Goal: Navigation & Orientation: Find specific page/section

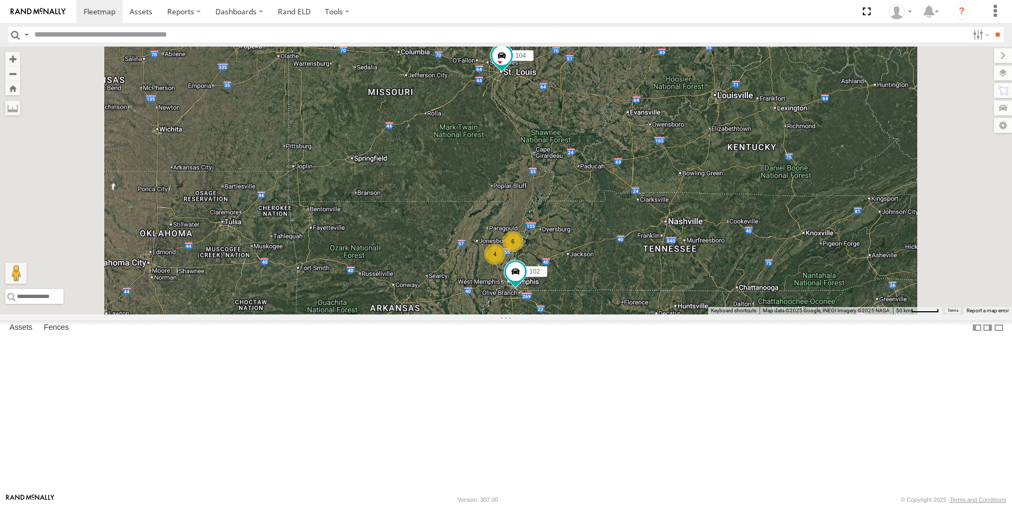
click at [0, 0] on span at bounding box center [0, 0] width 0 height 0
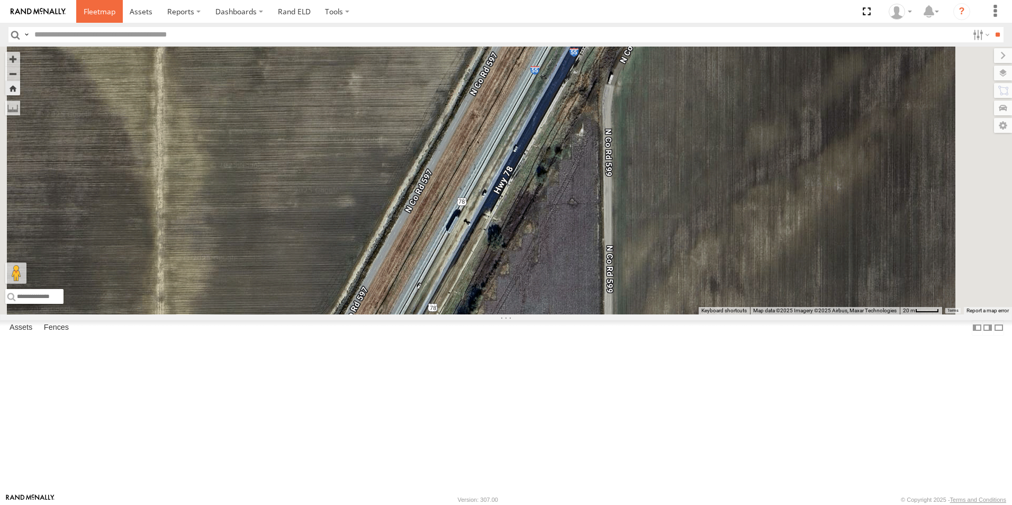
click at [92, 9] on span at bounding box center [100, 11] width 32 height 10
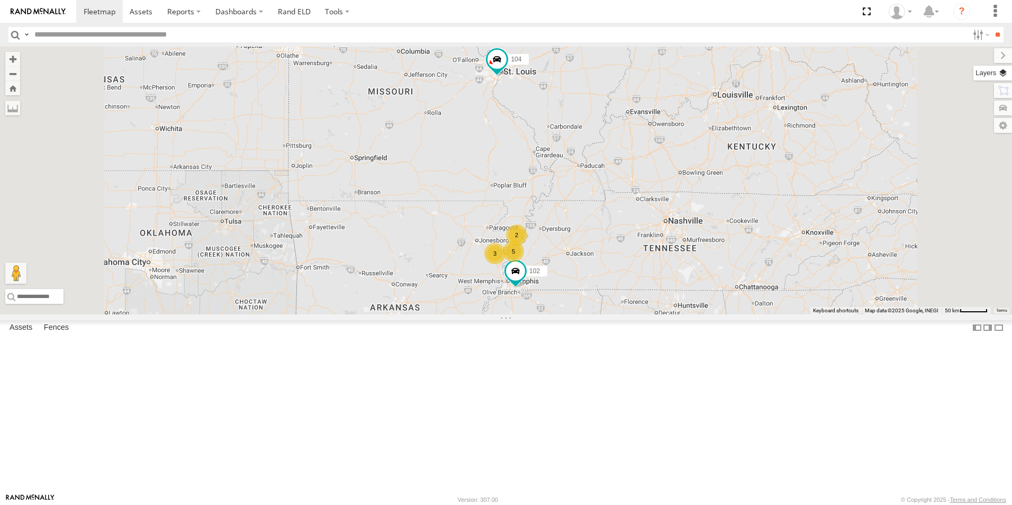
click at [1003, 75] on label at bounding box center [993, 73] width 39 height 15
click at [0, 0] on span "Basemaps" at bounding box center [0, 0] width 0 height 0
click at [0, 0] on span "Satellite + Roadmap" at bounding box center [0, 0] width 0 height 0
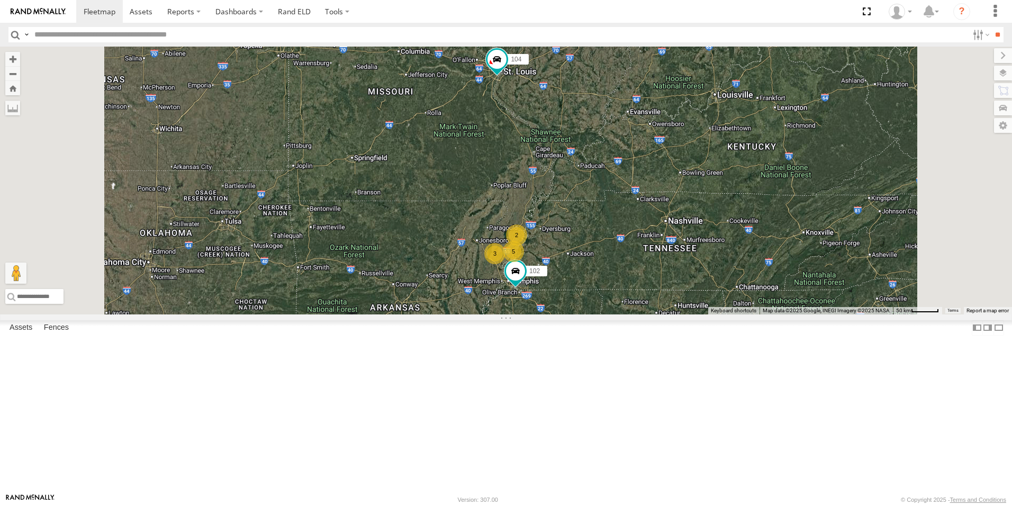
click at [0, 0] on div "Video" at bounding box center [0, 0] width 0 height 0
click at [0, 0] on span at bounding box center [0, 0] width 0 height 0
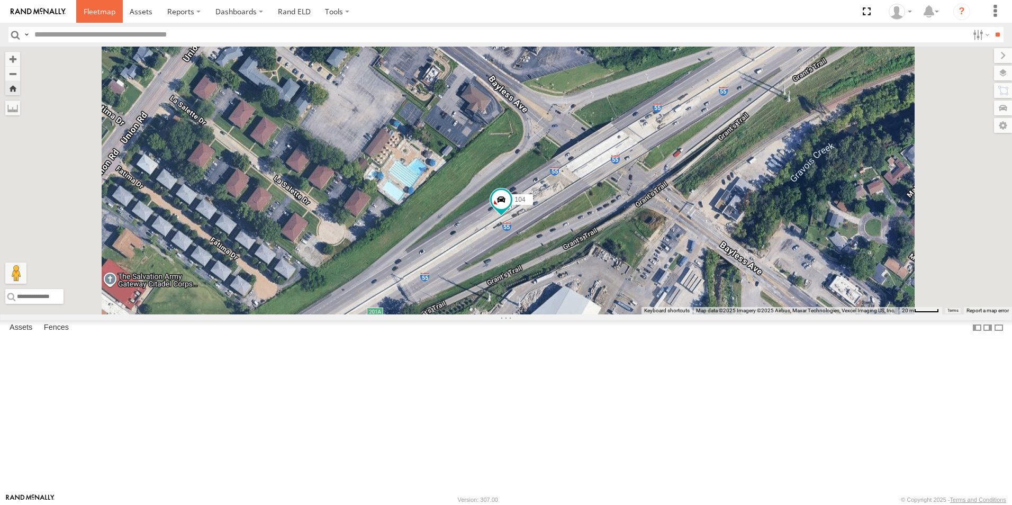
click at [94, 9] on span at bounding box center [100, 11] width 32 height 10
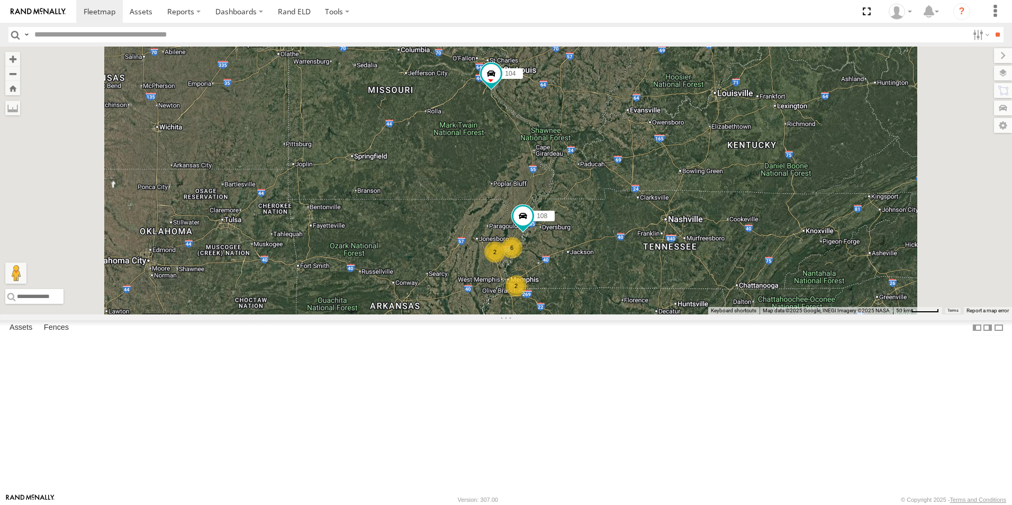
click at [0, 0] on span at bounding box center [0, 0] width 0 height 0
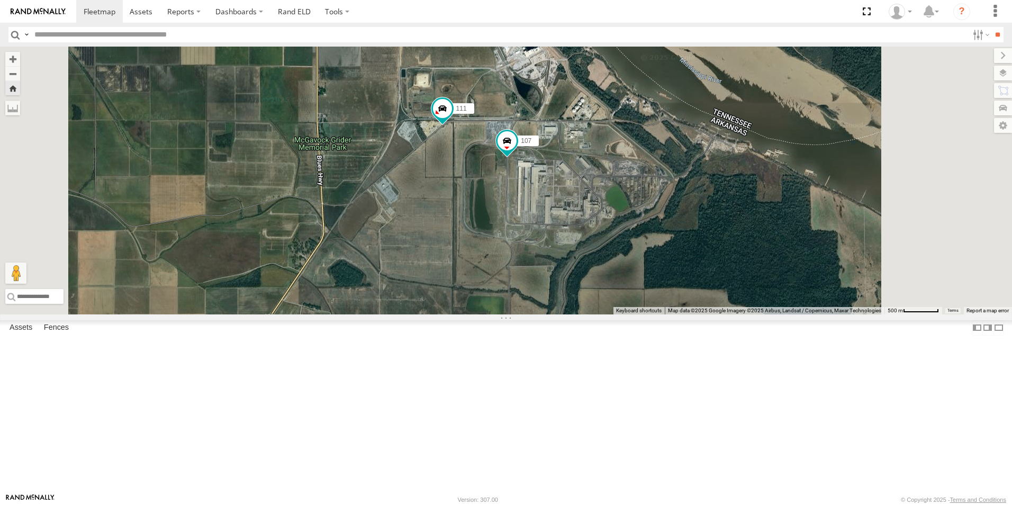
click at [0, 0] on span at bounding box center [0, 0] width 0 height 0
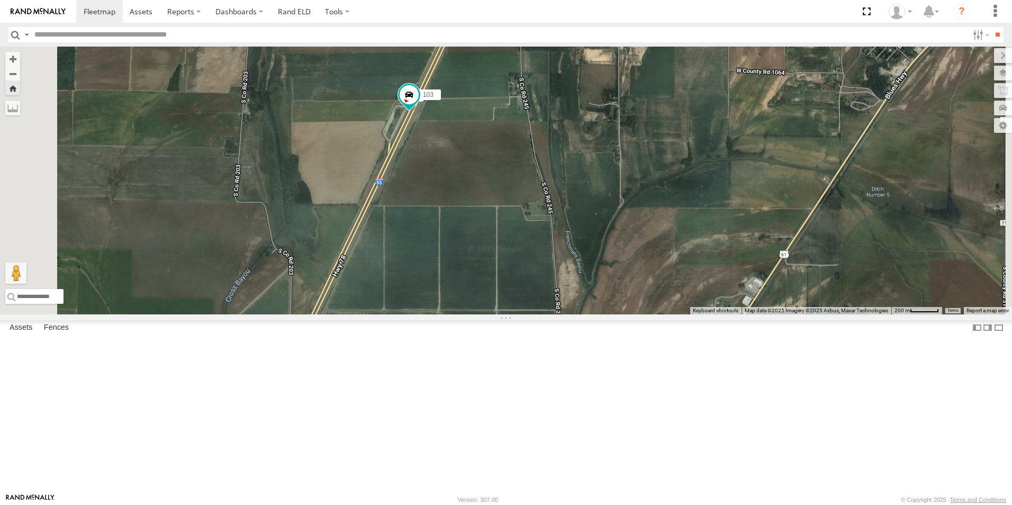
drag, startPoint x: 448, startPoint y: 313, endPoint x: 500, endPoint y: 158, distance: 163.7
click at [500, 158] on div "103" at bounding box center [506, 181] width 1012 height 268
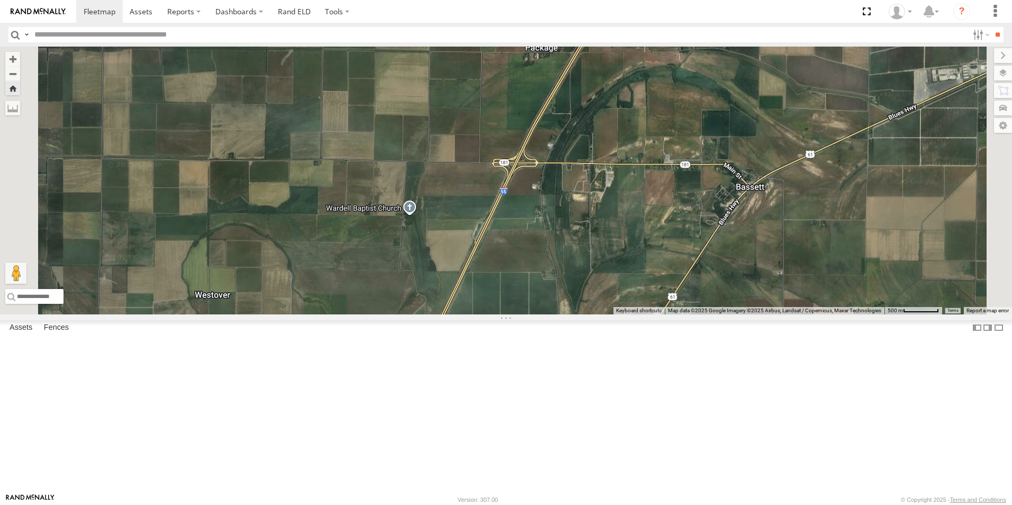
click at [0, 0] on span at bounding box center [0, 0] width 0 height 0
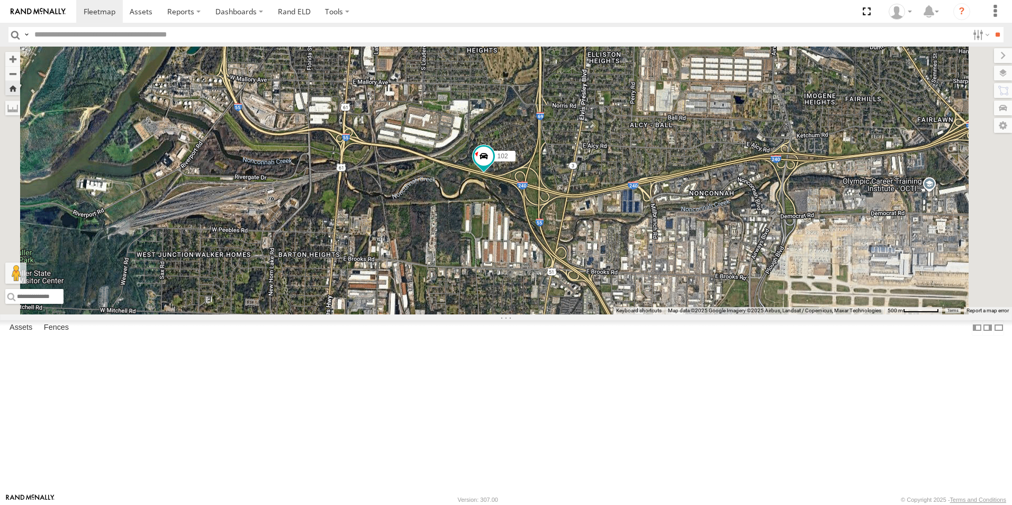
click at [0, 0] on span at bounding box center [0, 0] width 0 height 0
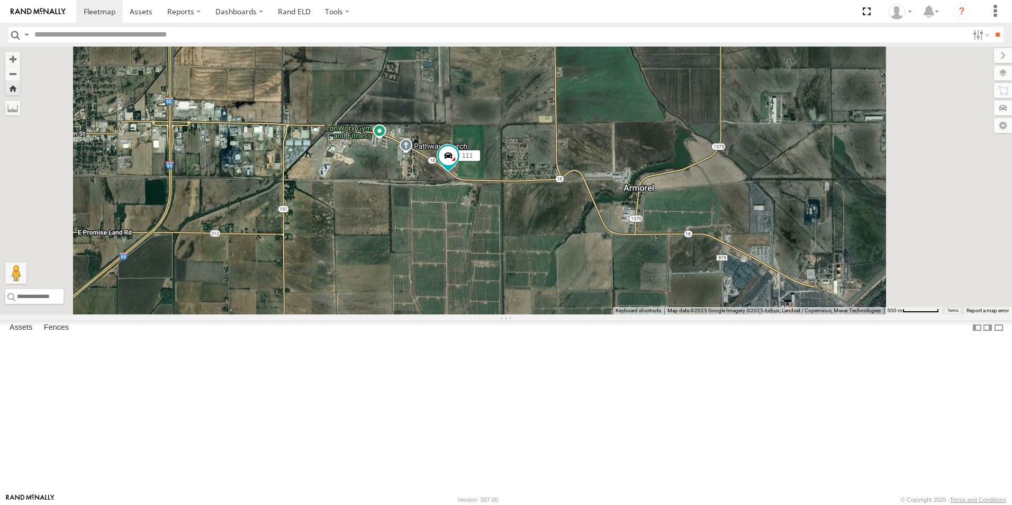
click at [0, 0] on span at bounding box center [0, 0] width 0 height 0
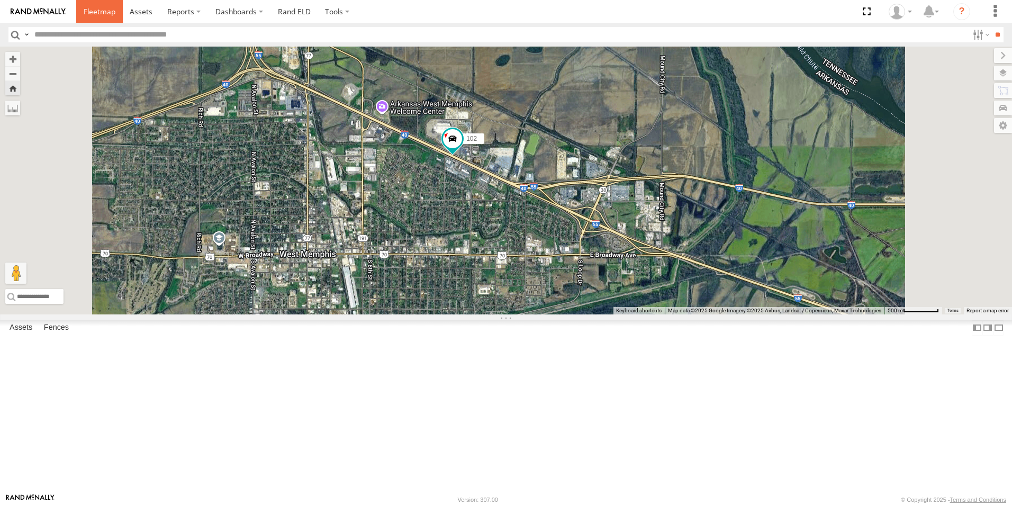
click at [110, 18] on link at bounding box center [99, 11] width 47 height 23
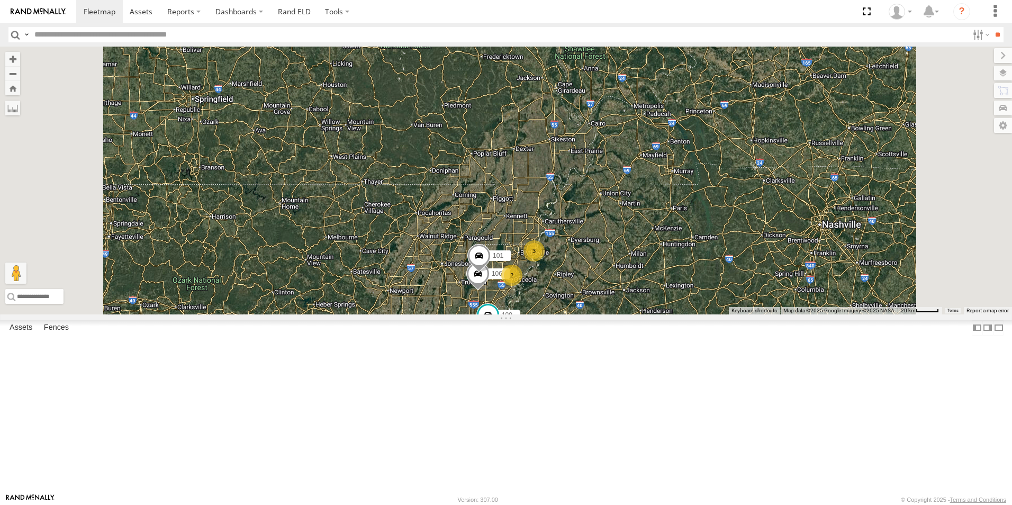
click at [0, 0] on span at bounding box center [0, 0] width 0 height 0
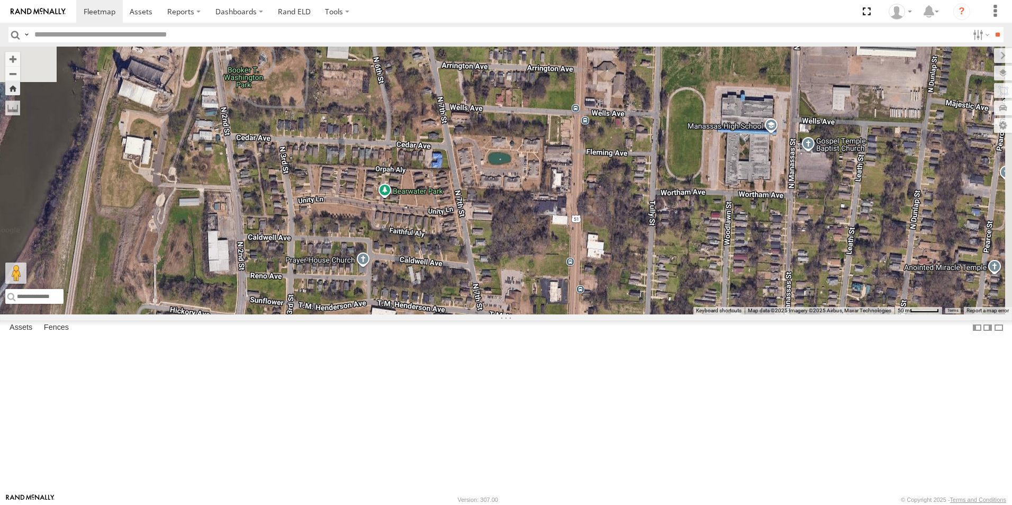
drag, startPoint x: 690, startPoint y: 195, endPoint x: 599, endPoint y: 363, distance: 191.4
click at [599, 315] on div "103" at bounding box center [506, 181] width 1012 height 268
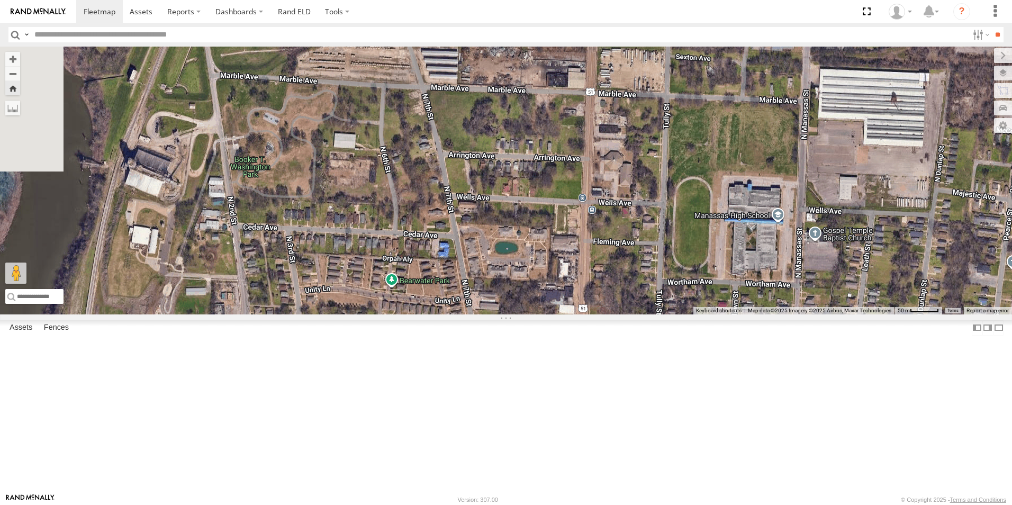
drag, startPoint x: 638, startPoint y: 303, endPoint x: 636, endPoint y: 376, distance: 73.1
click at [637, 315] on div "103" at bounding box center [506, 181] width 1012 height 268
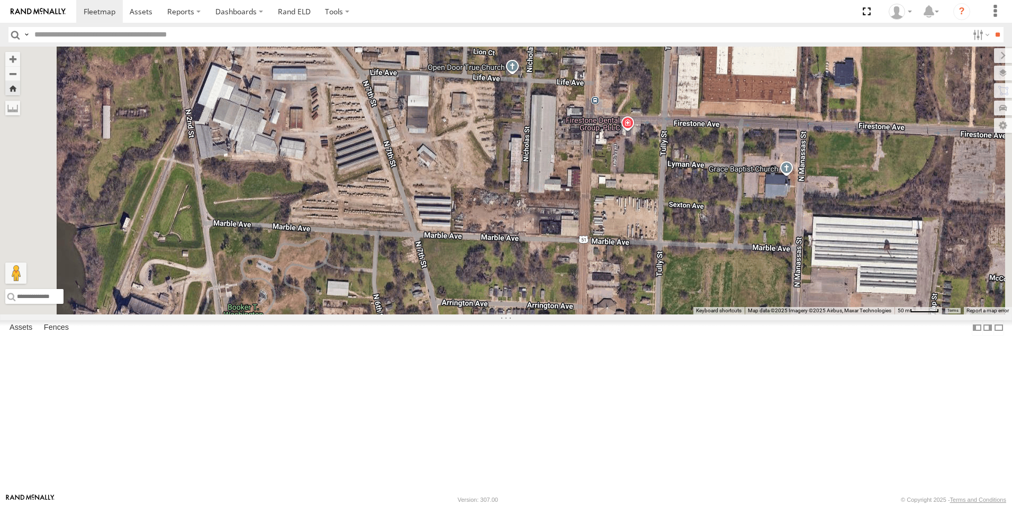
drag, startPoint x: 646, startPoint y: 276, endPoint x: 642, endPoint y: 346, distance: 70.5
click at [642, 315] on div "103" at bounding box center [506, 181] width 1012 height 268
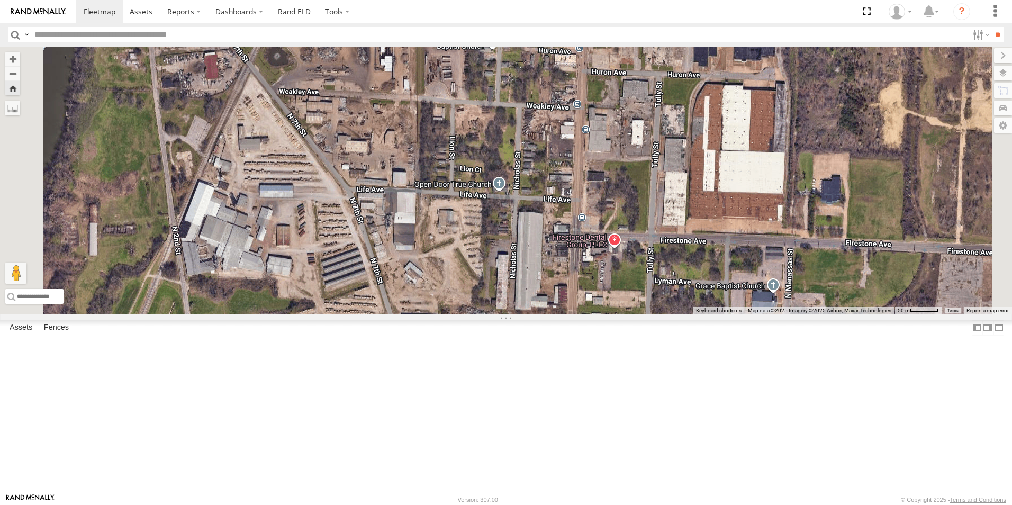
drag, startPoint x: 663, startPoint y: 275, endPoint x: 650, endPoint y: 392, distance: 117.8
click at [650, 315] on div "103" at bounding box center [506, 181] width 1012 height 268
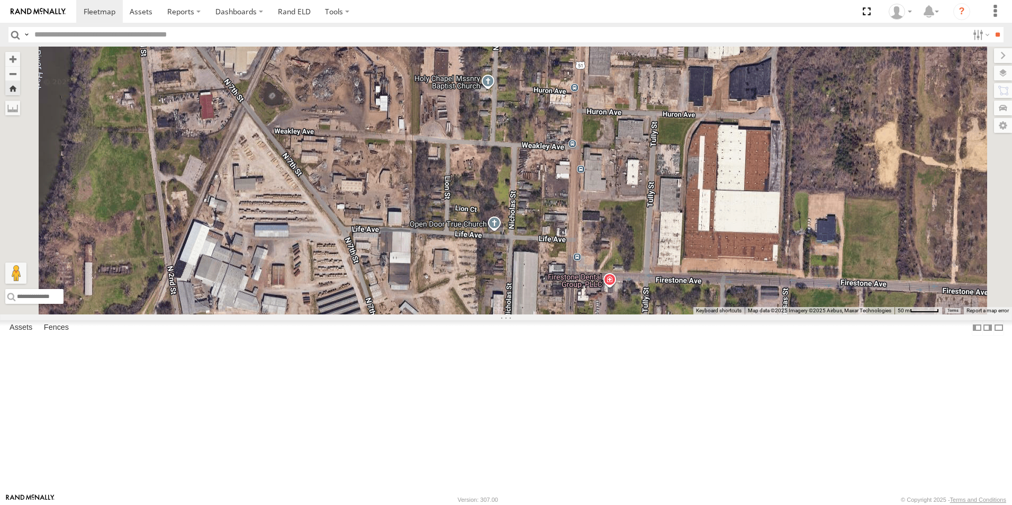
drag, startPoint x: 652, startPoint y: 312, endPoint x: 646, endPoint y: 407, distance: 95.0
click at [646, 315] on div "103" at bounding box center [506, 181] width 1012 height 268
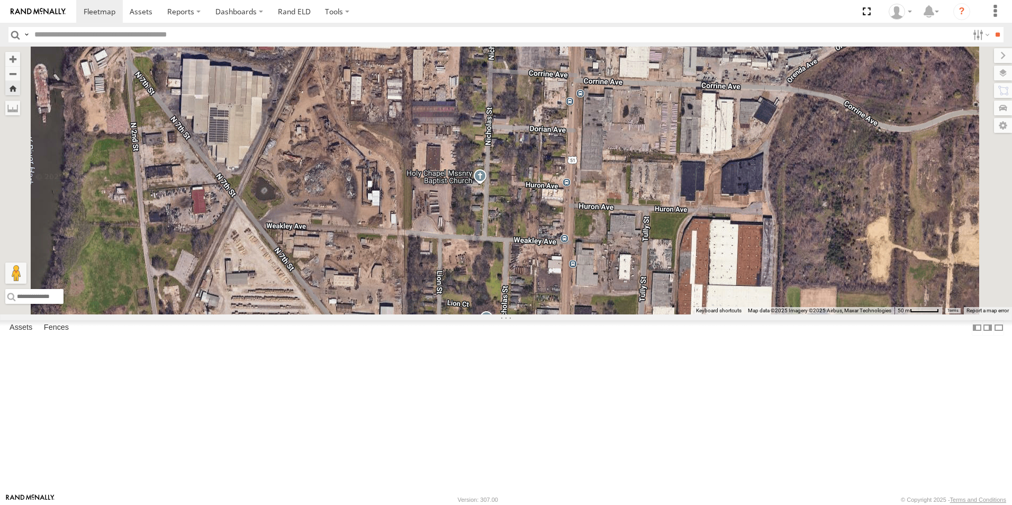
drag, startPoint x: 653, startPoint y: 337, endPoint x: 649, endPoint y: 376, distance: 39.9
click at [649, 315] on div "103" at bounding box center [506, 181] width 1012 height 268
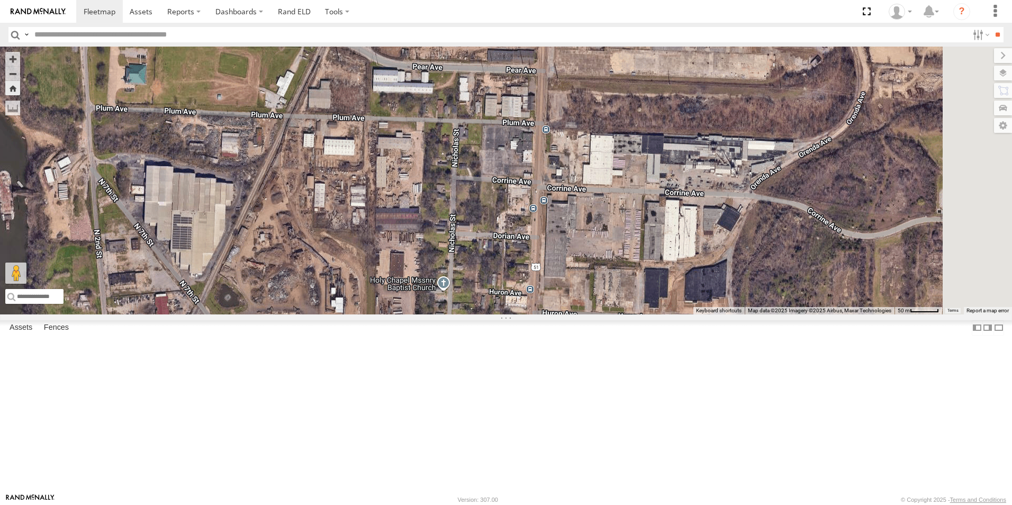
drag, startPoint x: 677, startPoint y: 204, endPoint x: 639, endPoint y: 299, distance: 101.5
click at [639, 299] on div "103" at bounding box center [506, 181] width 1012 height 268
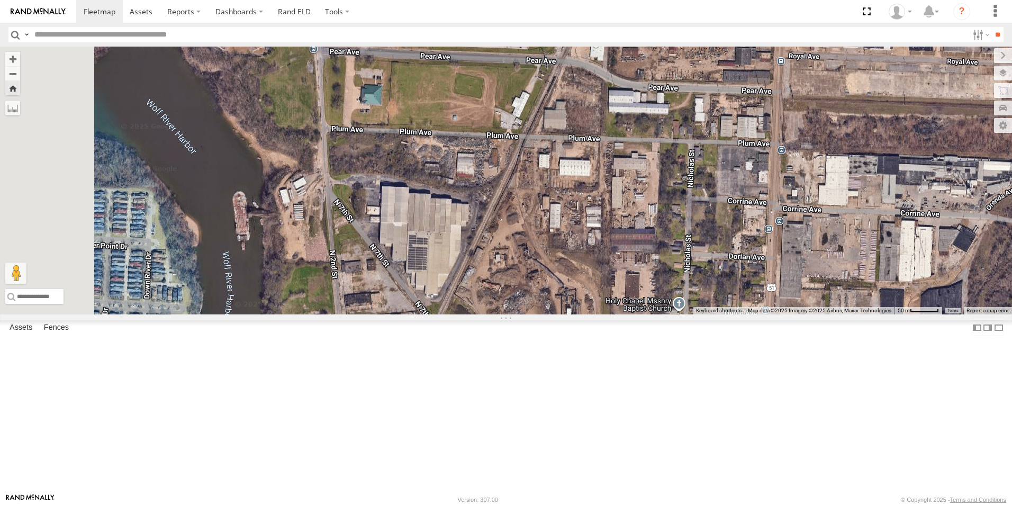
drag, startPoint x: 501, startPoint y: 277, endPoint x: 738, endPoint y: 298, distance: 238.1
click at [738, 298] on div "103" at bounding box center [506, 181] width 1012 height 268
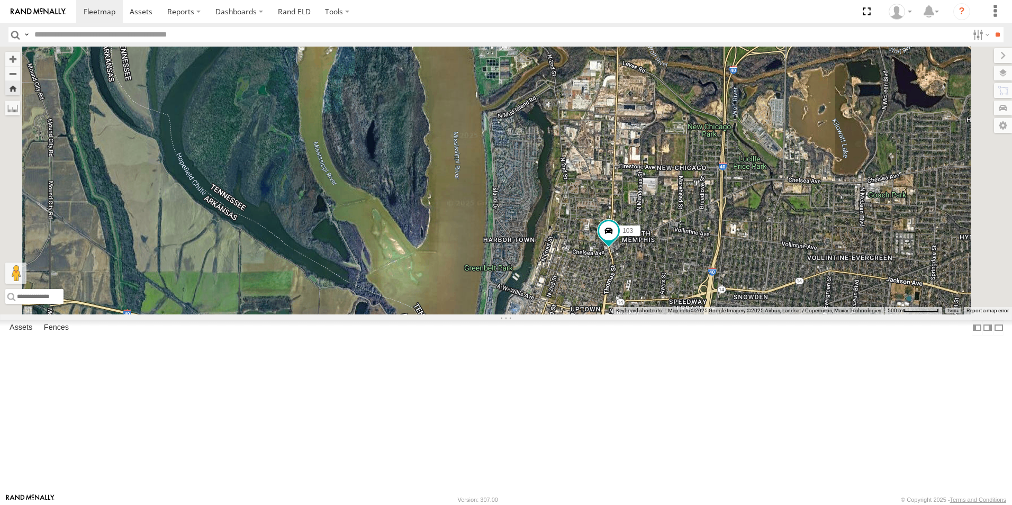
click at [0, 0] on span at bounding box center [0, 0] width 0 height 0
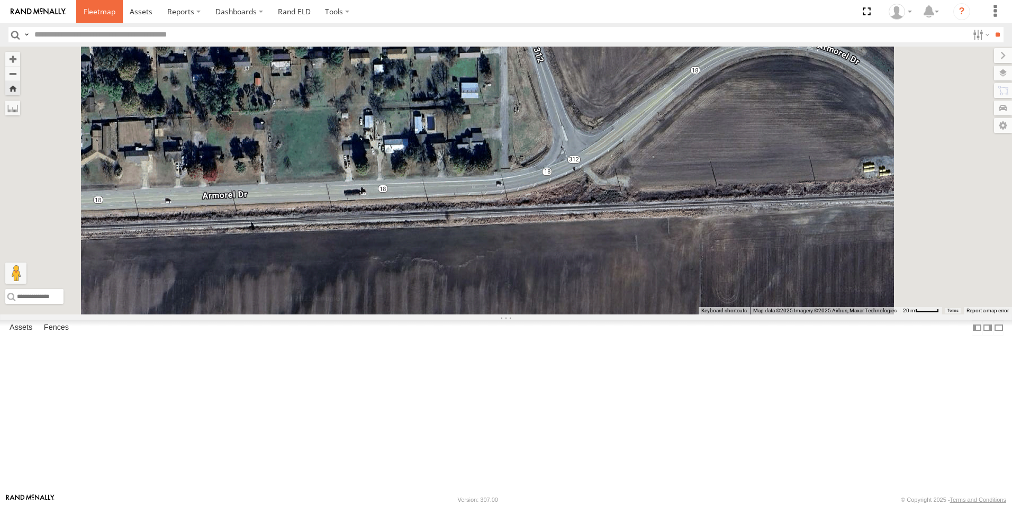
click at [93, 14] on span at bounding box center [100, 11] width 32 height 10
